Goal: Transaction & Acquisition: Book appointment/travel/reservation

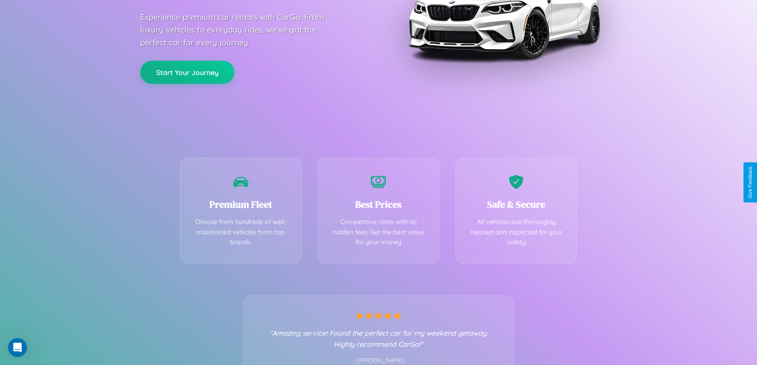
scroll to position [157, 0]
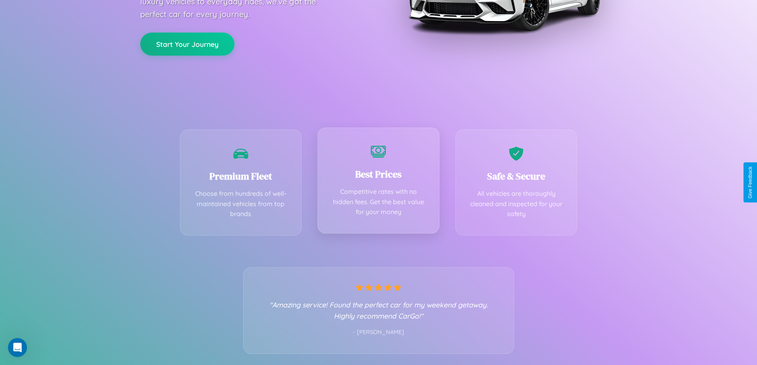
click at [378, 182] on div "Best Prices Competitive rates with no hidden fees. Get the best value for your …" at bounding box center [378, 181] width 122 height 106
click at [187, 43] on button "Start Your Journey" at bounding box center [187, 43] width 94 height 23
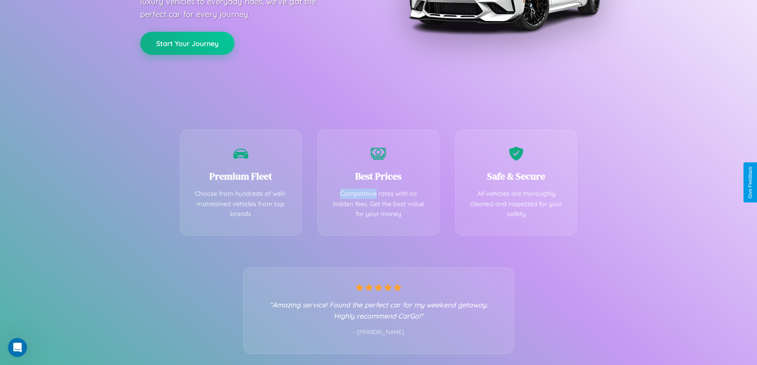
click at [187, 43] on button "Start Your Journey" at bounding box center [187, 43] width 94 height 23
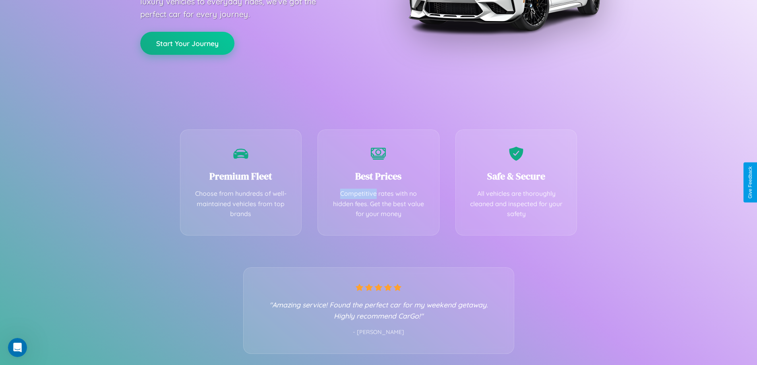
click at [187, 43] on button "Start Your Journey" at bounding box center [187, 43] width 94 height 23
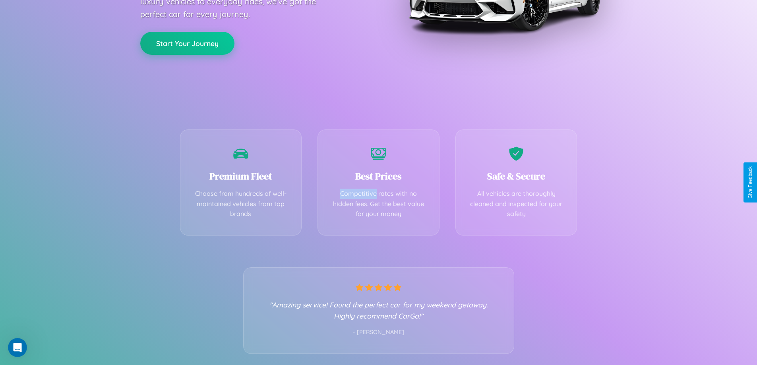
click at [187, 43] on button "Start Your Journey" at bounding box center [187, 43] width 94 height 23
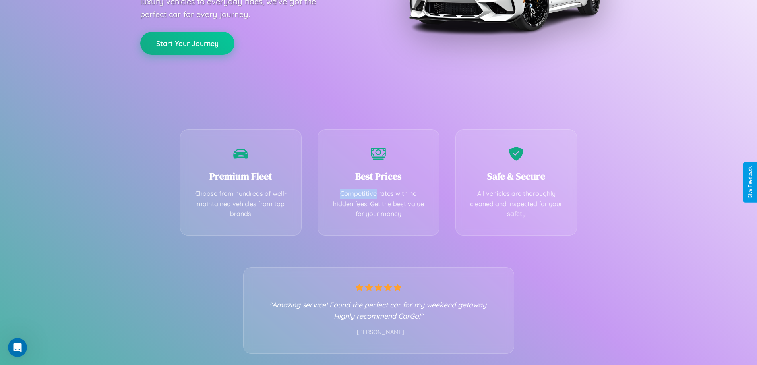
click at [187, 43] on button "Start Your Journey" at bounding box center [187, 43] width 94 height 23
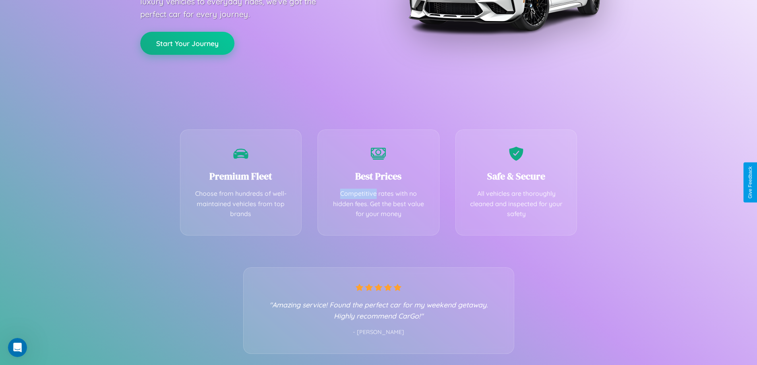
click at [187, 43] on button "Start Your Journey" at bounding box center [187, 43] width 94 height 23
